Goal: Information Seeking & Learning: Learn about a topic

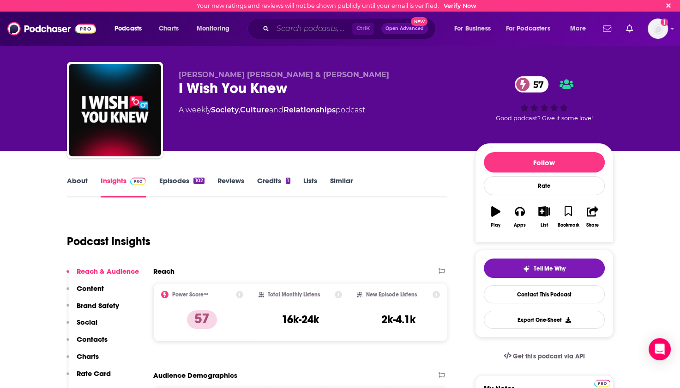
click at [291, 27] on input "Search podcasts, credits, & more..." at bounding box center [312, 28] width 79 height 15
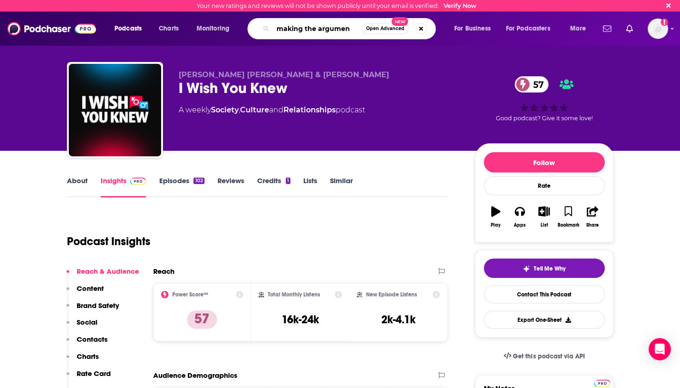
type input "making the argument"
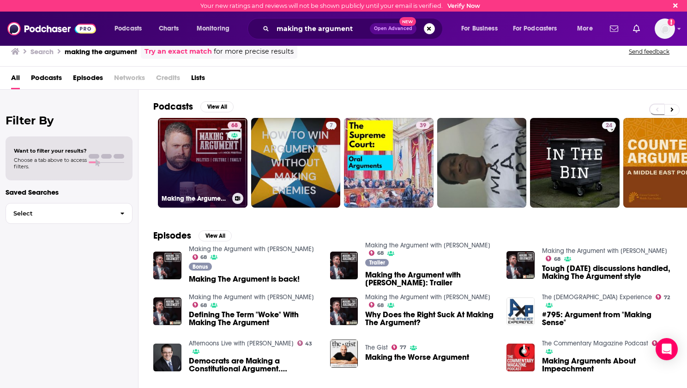
click at [204, 164] on link "68 Making the Argument with [PERSON_NAME]" at bounding box center [203, 163] width 90 height 90
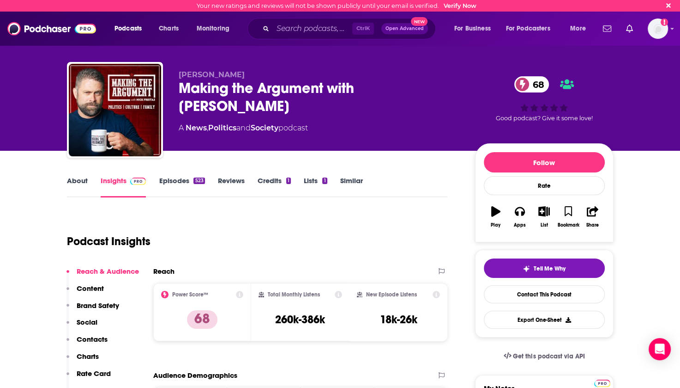
click at [74, 179] on link "About" at bounding box center [77, 186] width 21 height 21
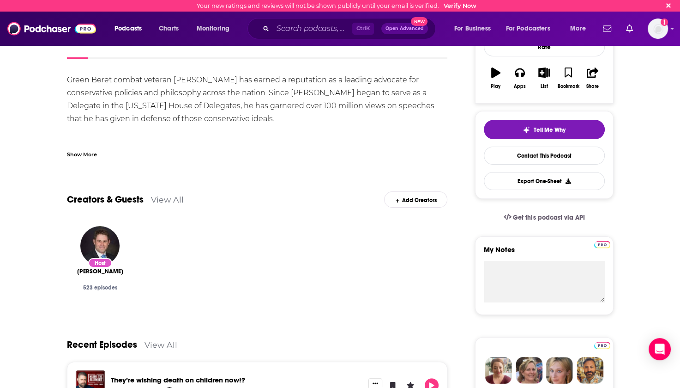
click at [177, 59] on link "Episodes 523" at bounding box center [182, 47] width 46 height 21
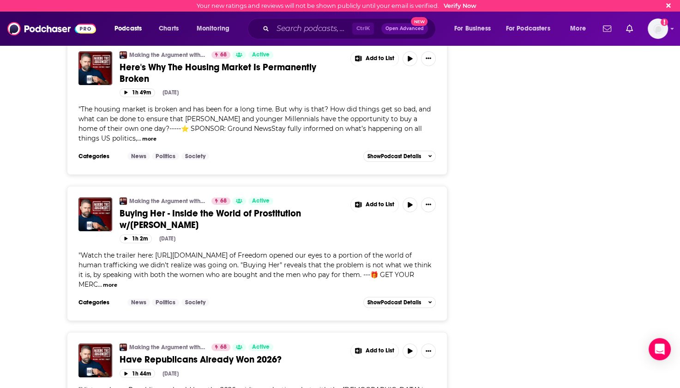
scroll to position [3188, 0]
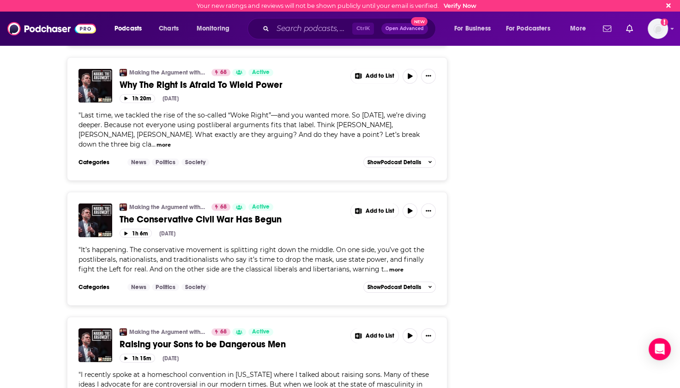
scroll to position [6504, 0]
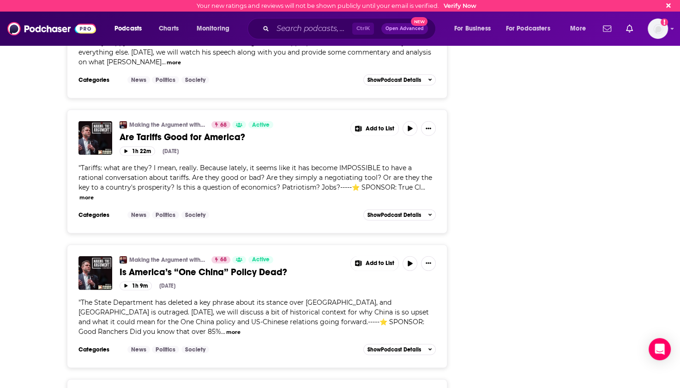
scroll to position [0, 0]
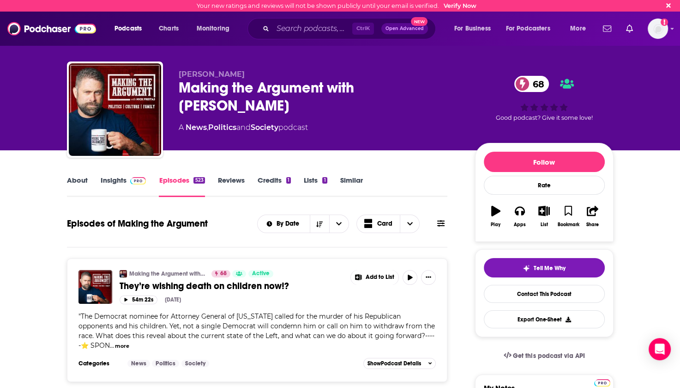
click at [437, 220] on icon at bounding box center [440, 223] width 7 height 6
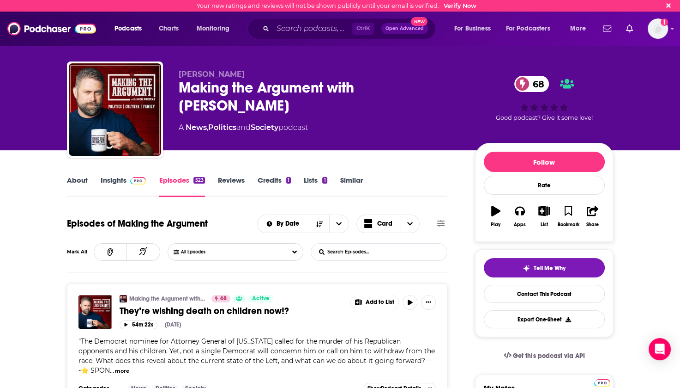
click at [352, 251] on input "List Search Input" at bounding box center [359, 251] width 97 height 17
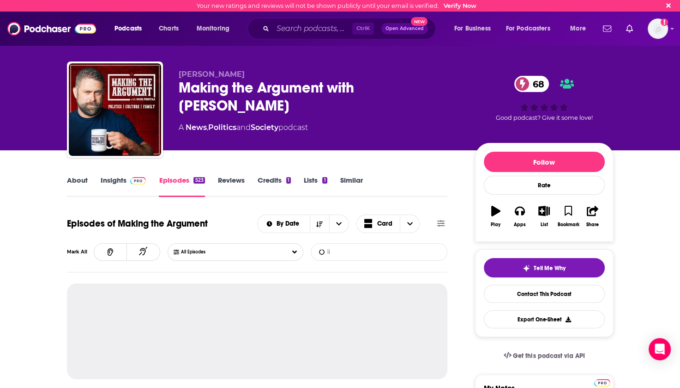
type input "l"
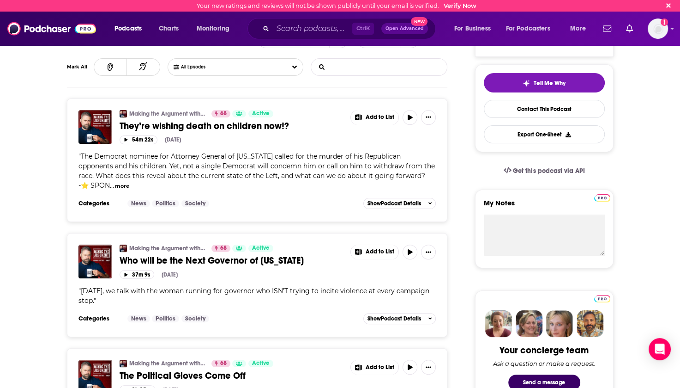
scroll to position [0, 0]
